Goal: Obtain resource: Download file/media

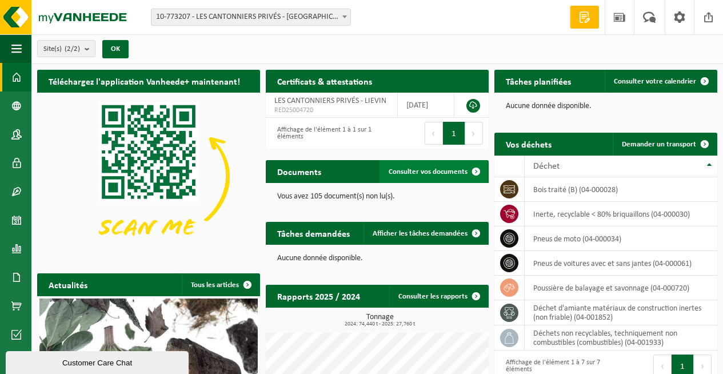
click at [426, 169] on span "Consulter vos documents" at bounding box center [428, 171] width 79 height 7
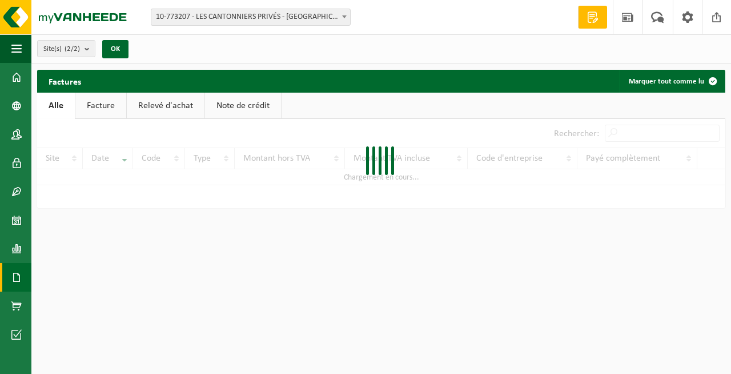
click at [426, 169] on html "Site: 10-773207 - LES CANTONNIERS PRIVÉS - LIEVIN 10-909600 - CHANTIER [GEOGRAP…" at bounding box center [365, 187] width 731 height 374
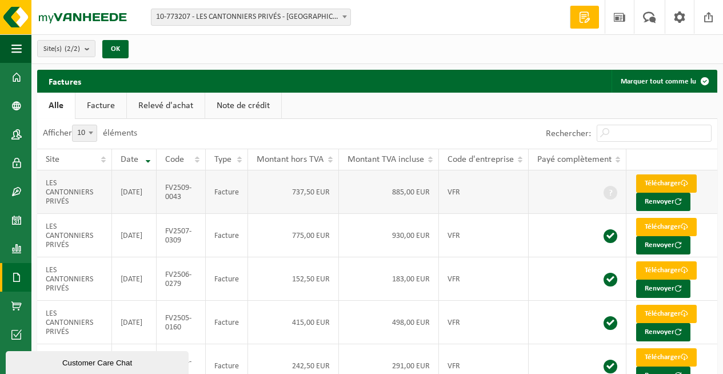
click at [655, 181] on link "Télécharger" at bounding box center [666, 183] width 61 height 18
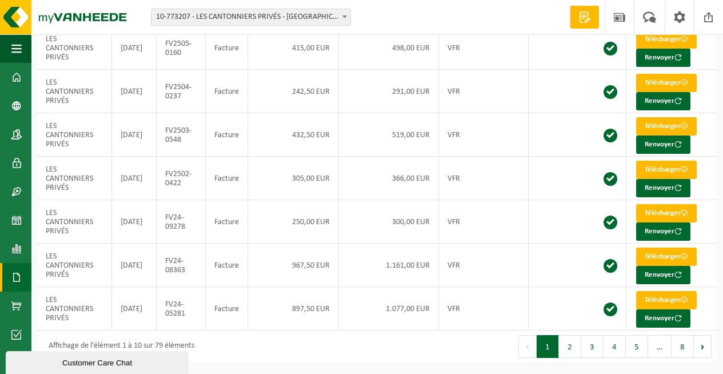
scroll to position [196, 0]
